Goal: Communication & Community: Ask a question

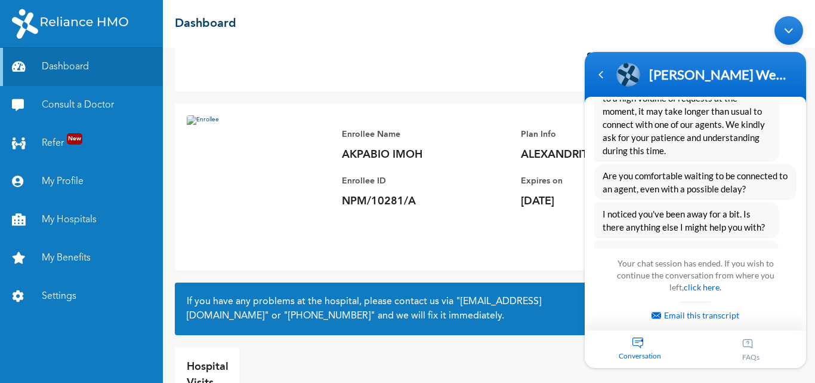
scroll to position [1977, 0]
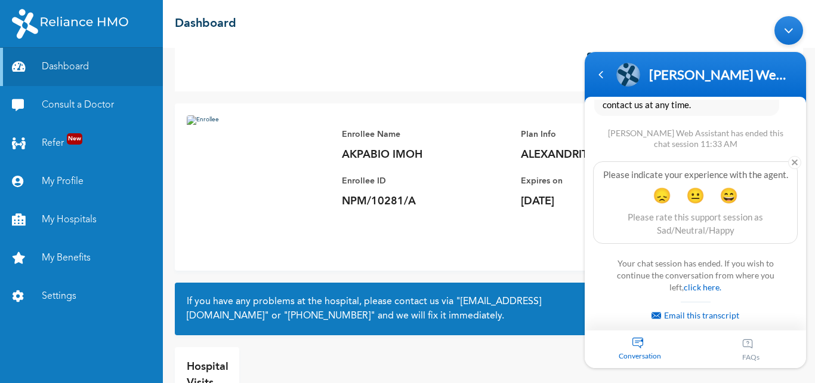
click at [642, 341] on div "Conversation 1" at bounding box center [640, 349] width 111 height 38
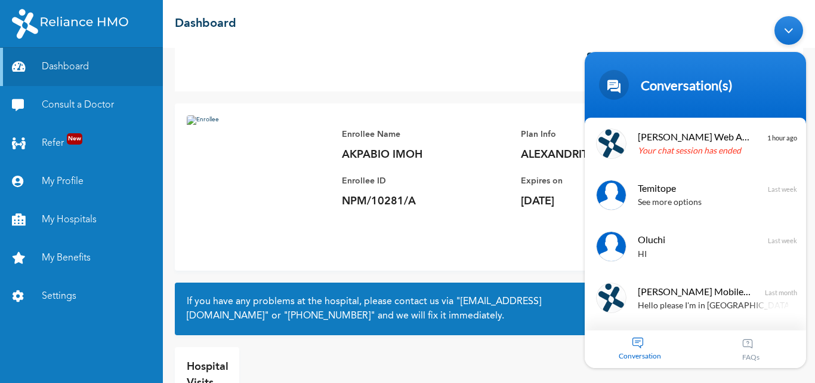
click at [641, 339] on div "Conversation 1" at bounding box center [640, 349] width 111 height 38
click at [712, 135] on span "[PERSON_NAME] Web Assistant" at bounding box center [694, 136] width 113 height 16
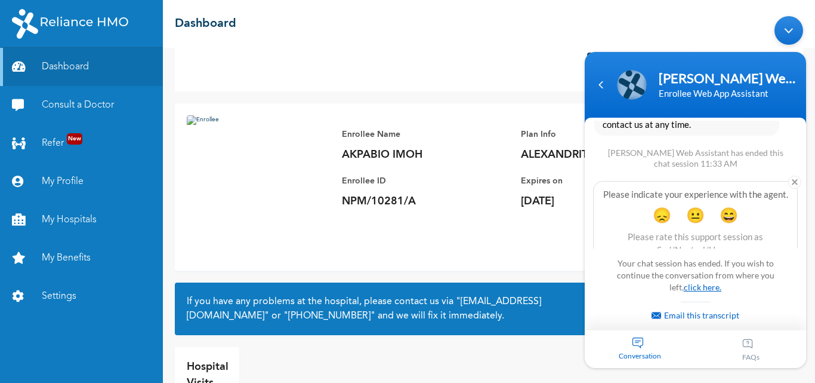
click at [684, 287] on link "click here." at bounding box center [703, 287] width 38 height 10
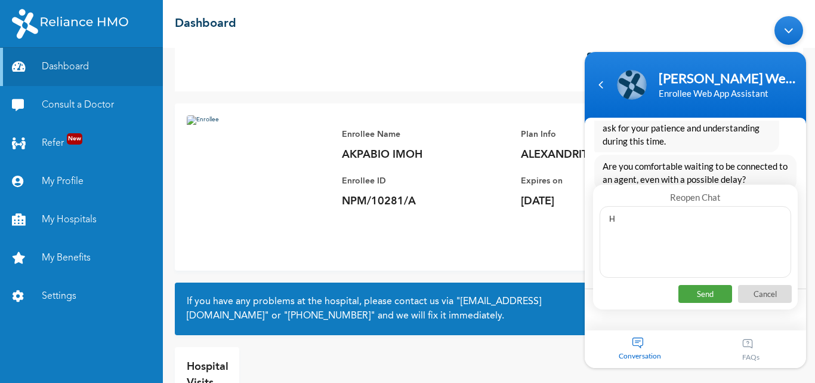
type textarea "Hi"
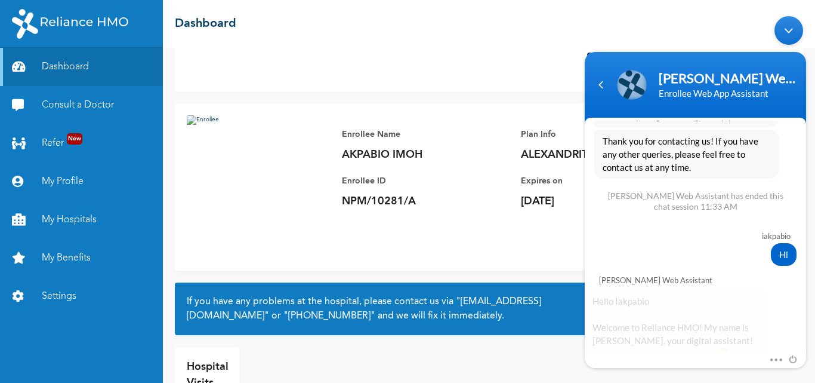
scroll to position [2335, 0]
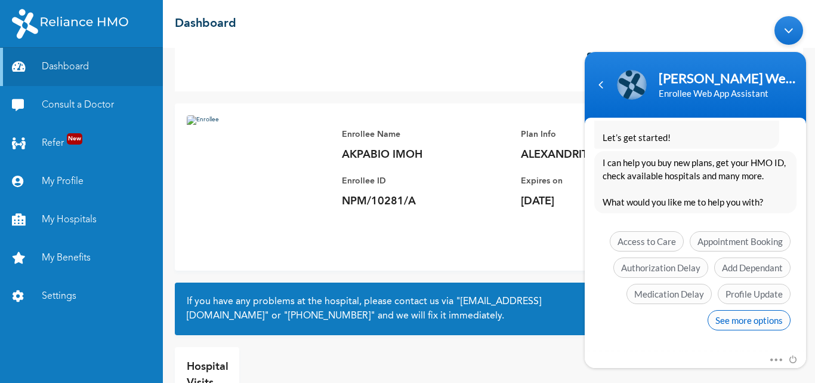
click at [744, 316] on span "See more options" at bounding box center [749, 320] width 83 height 20
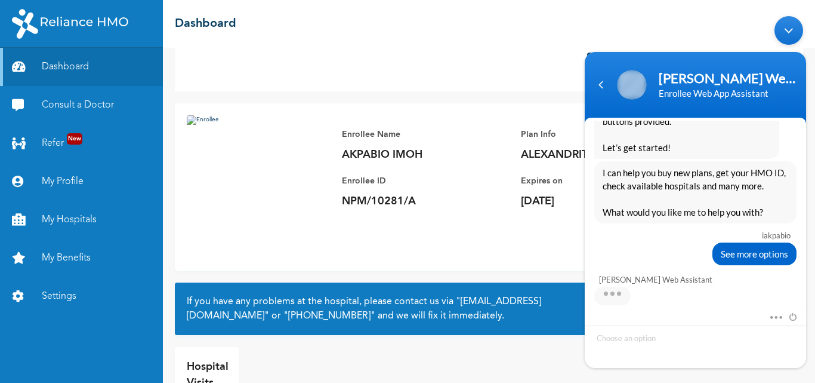
scroll to position [2423, 0]
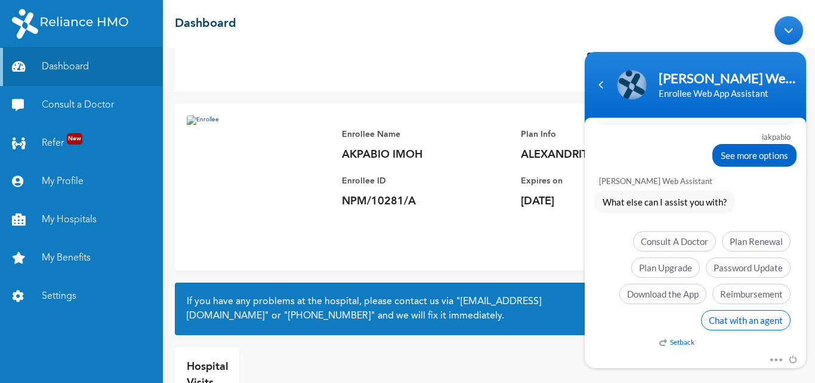
click at [758, 319] on span "Chat with an agent" at bounding box center [746, 320] width 90 height 20
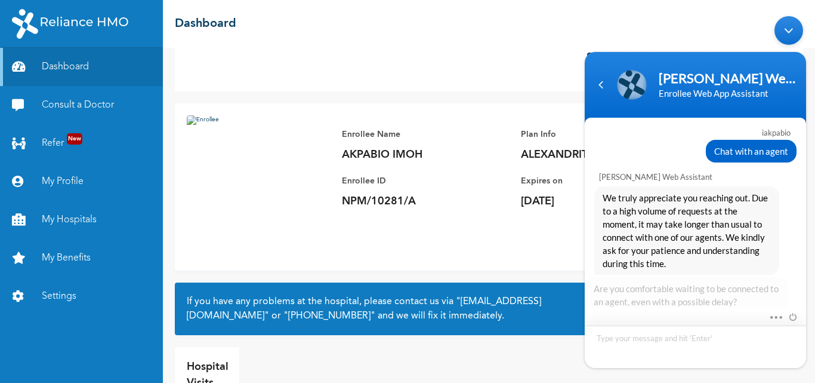
scroll to position [2605, 0]
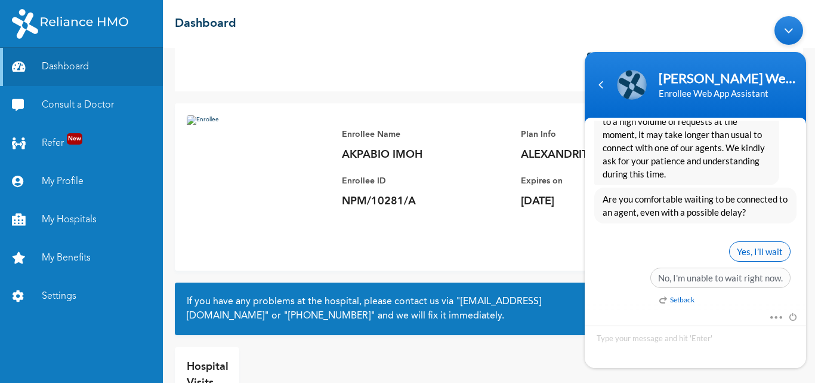
click at [760, 248] on span "Yes, I’ll wait" at bounding box center [759, 251] width 61 height 20
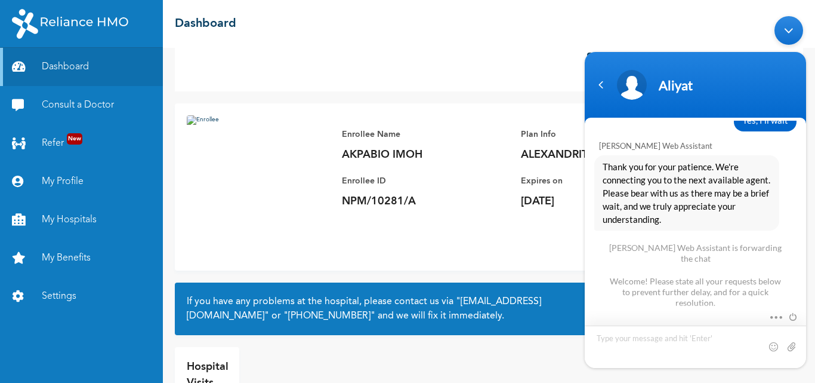
scroll to position [2814, 0]
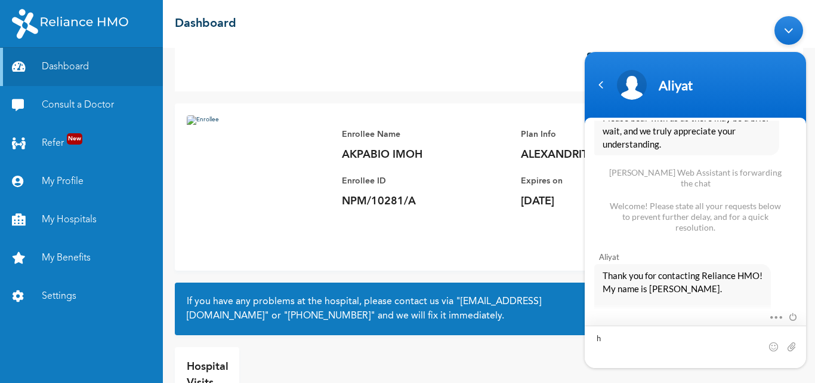
type textarea "hi"
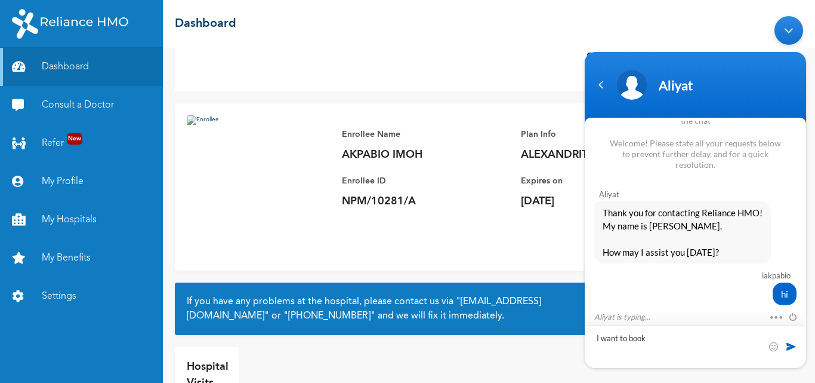
scroll to position [2918, 0]
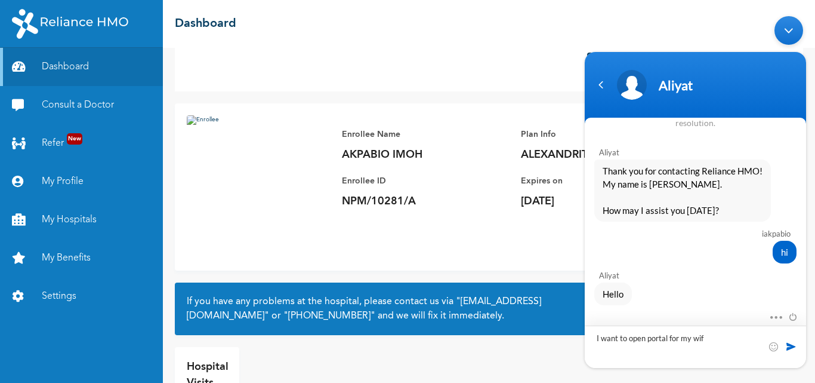
type textarea "I want to open portal for my wife"
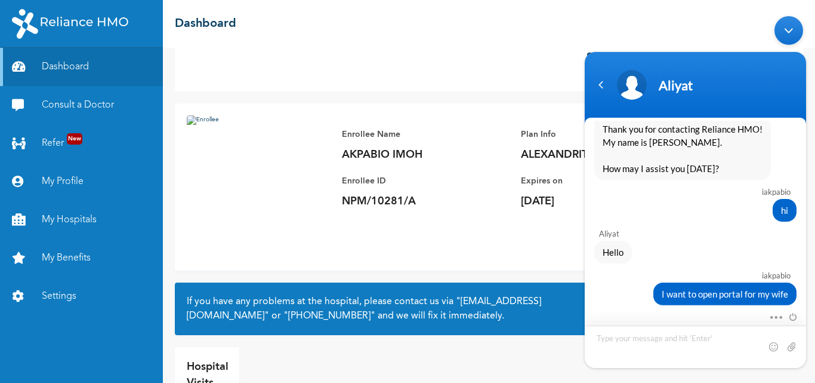
scroll to position [3002, 0]
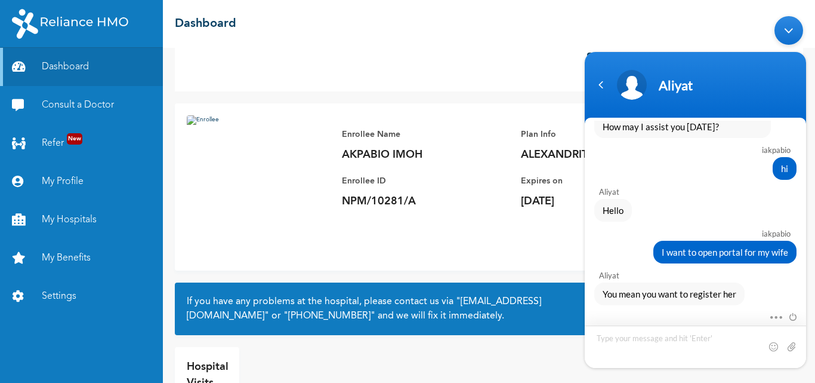
type textarea "y"
type textarea "H"
type textarea "She is registered already but I want to open a portal for her where I can book …"
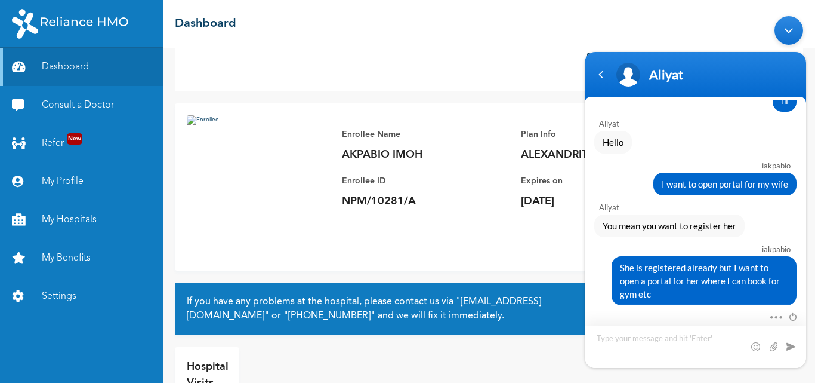
scroll to position [3117, 0]
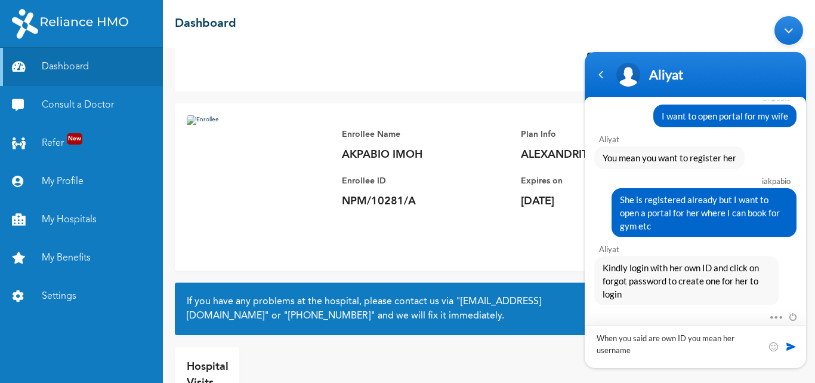
type textarea "When you said are own ID you mean her username?"
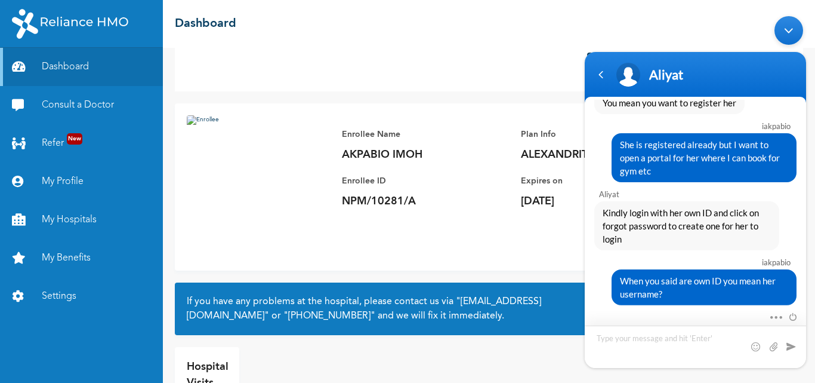
scroll to position [79, 0]
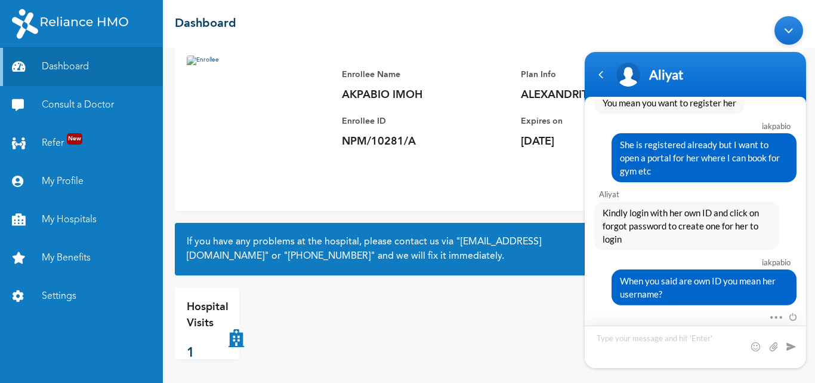
click at [623, 346] on textarea "Type your message and hit 'Enter'" at bounding box center [695, 346] width 221 height 42
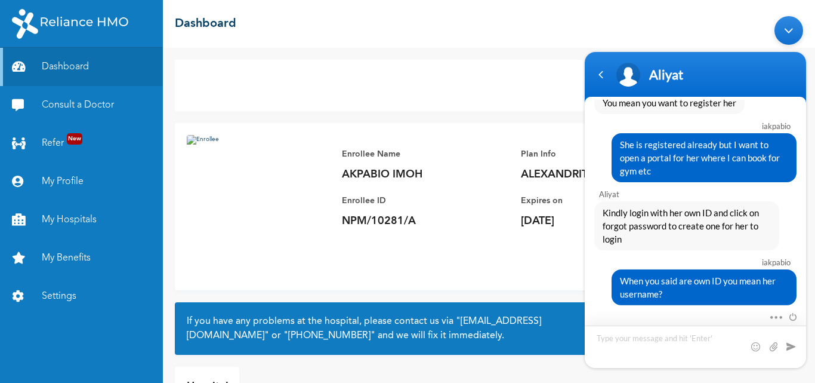
scroll to position [3280, 0]
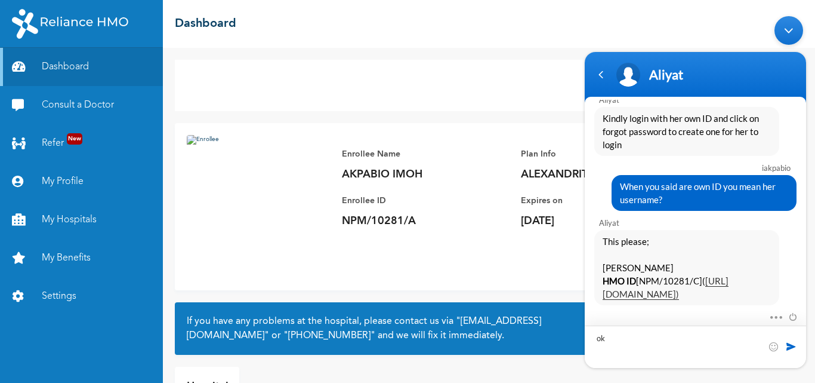
type textarea "o"
type textarea "Okay"
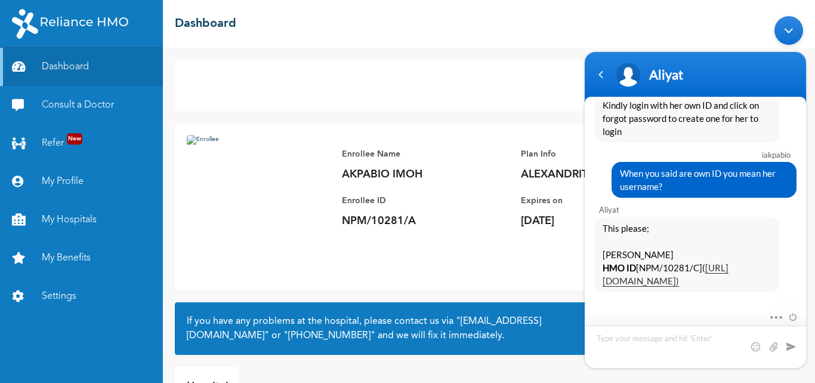
scroll to position [3321, 0]
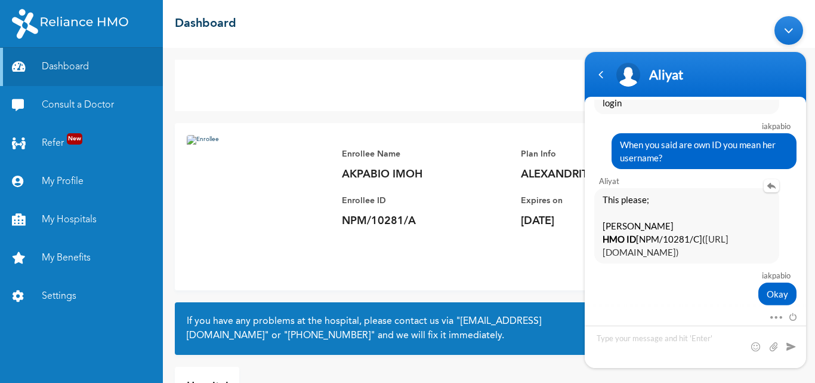
click at [652, 240] on link "[URL][DOMAIN_NAME])" at bounding box center [666, 245] width 126 height 24
